Goal: Task Accomplishment & Management: Complete application form

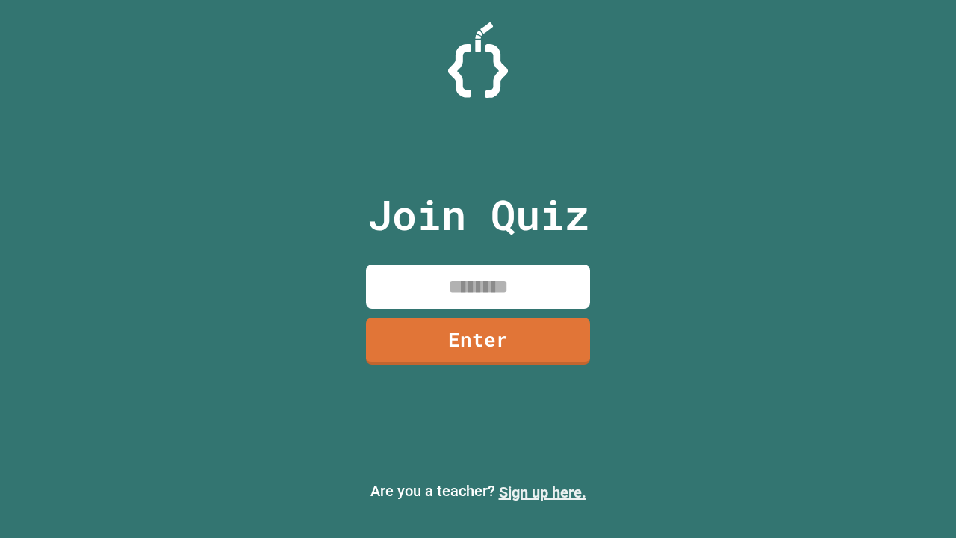
click at [536, 492] on link "Sign up here." at bounding box center [542, 492] width 87 height 18
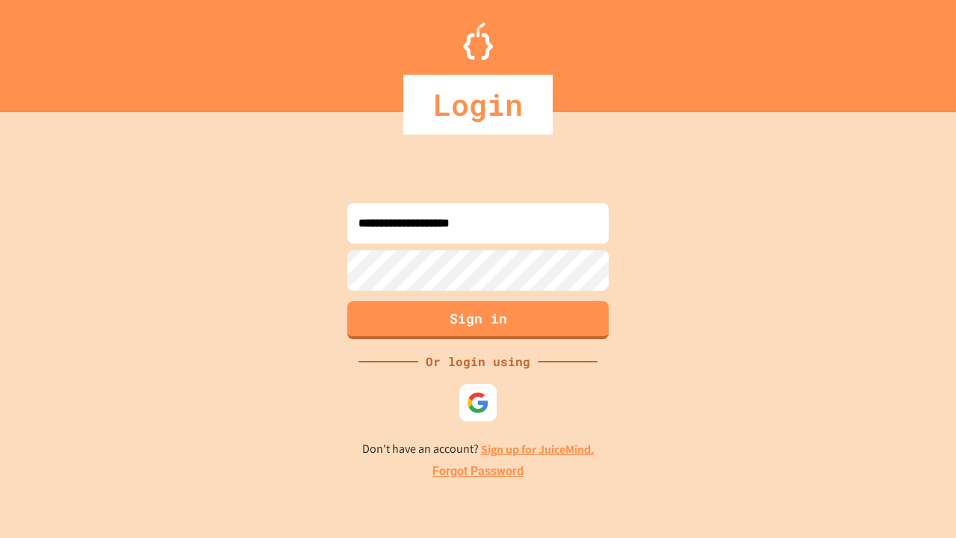
type input "**********"
